Goal: Transaction & Acquisition: Obtain resource

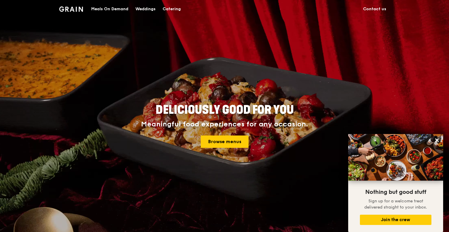
click at [171, 6] on div "Catering" at bounding box center [172, 9] width 18 height 18
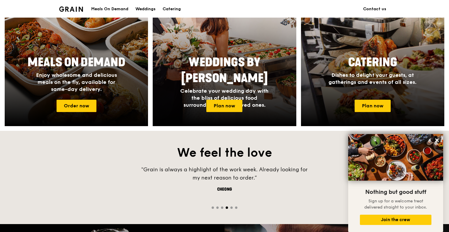
scroll to position [293, 0]
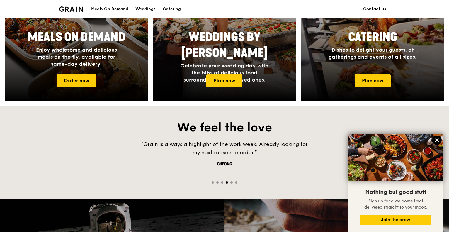
click at [435, 139] on icon at bounding box center [436, 139] width 5 height 5
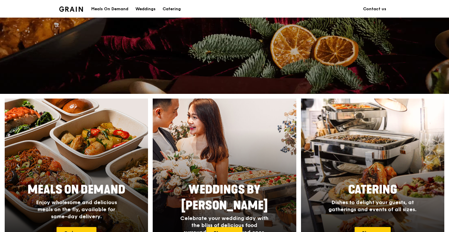
scroll to position [129, 0]
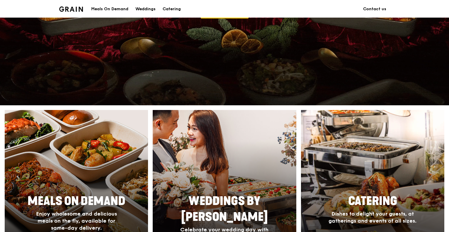
click at [347, 149] on div at bounding box center [372, 187] width 158 height 170
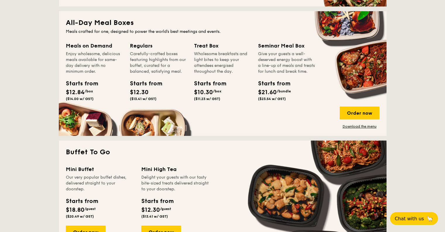
scroll to position [410, 0]
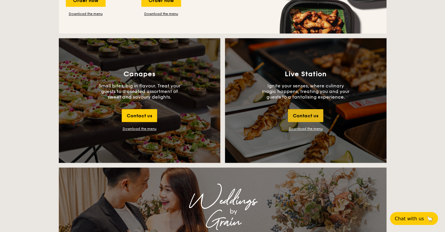
click at [299, 117] on div "Contact us" at bounding box center [305, 115] width 35 height 13
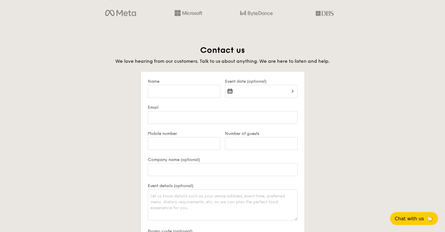
scroll to position [1134, 0]
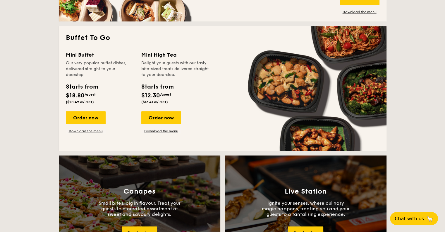
scroll to position [615, 0]
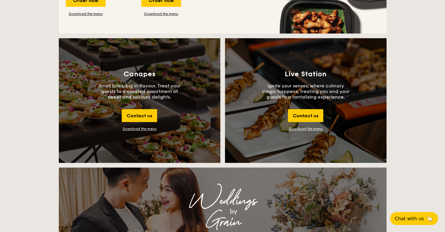
click at [304, 127] on link "Download the menu" at bounding box center [306, 129] width 34 height 4
